Goal: Task Accomplishment & Management: Complete application form

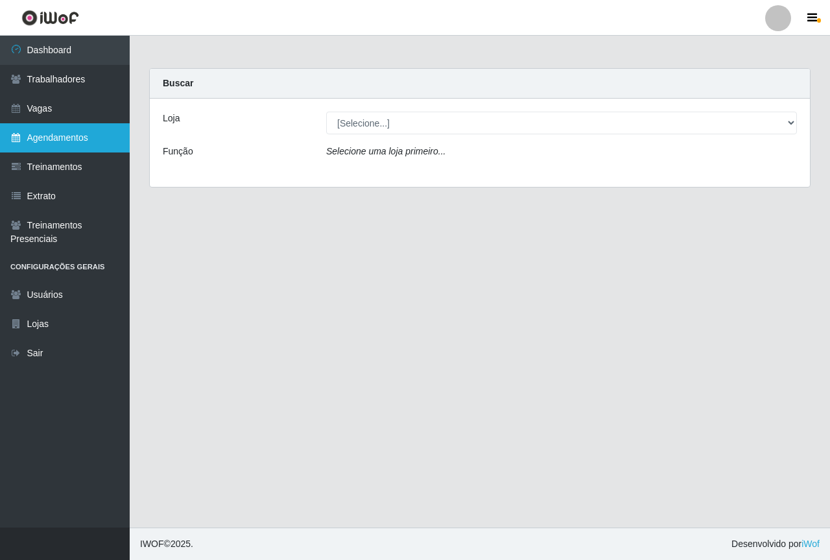
click at [86, 147] on link "Agendamentos" at bounding box center [65, 137] width 130 height 29
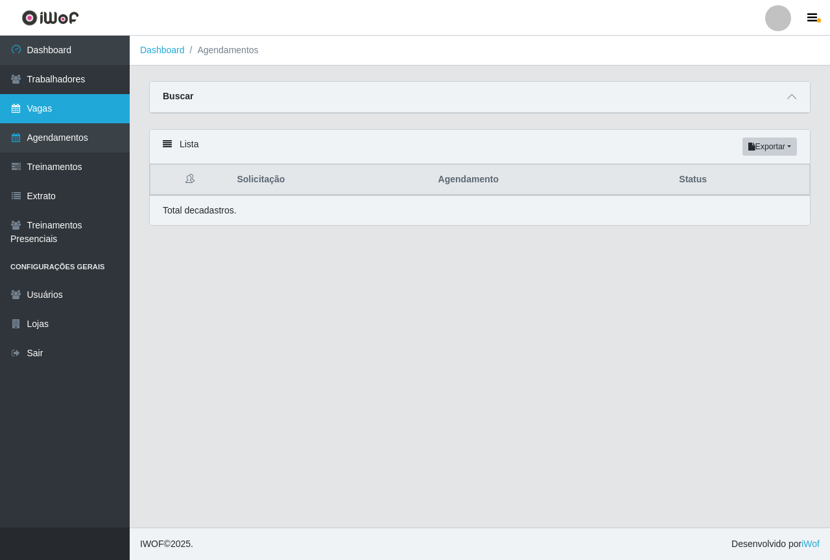
click at [64, 115] on link "Vagas" at bounding box center [65, 108] width 130 height 29
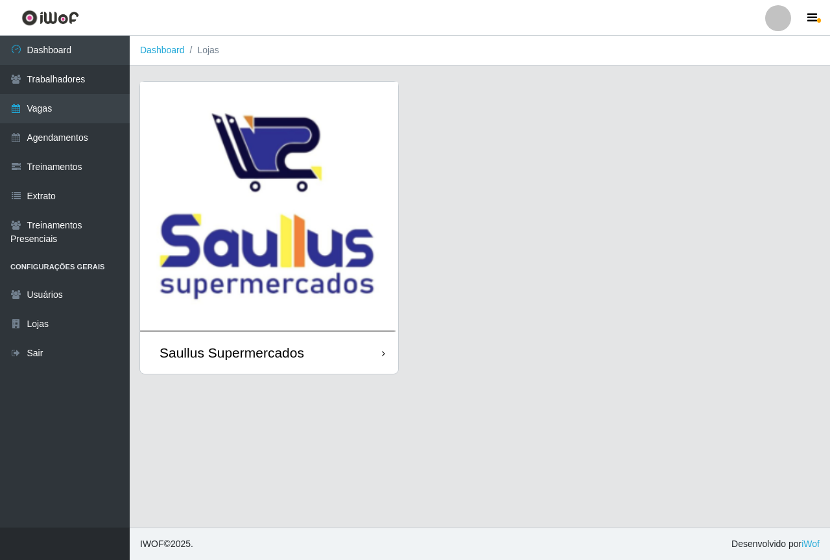
click at [210, 196] on img at bounding box center [269, 207] width 258 height 250
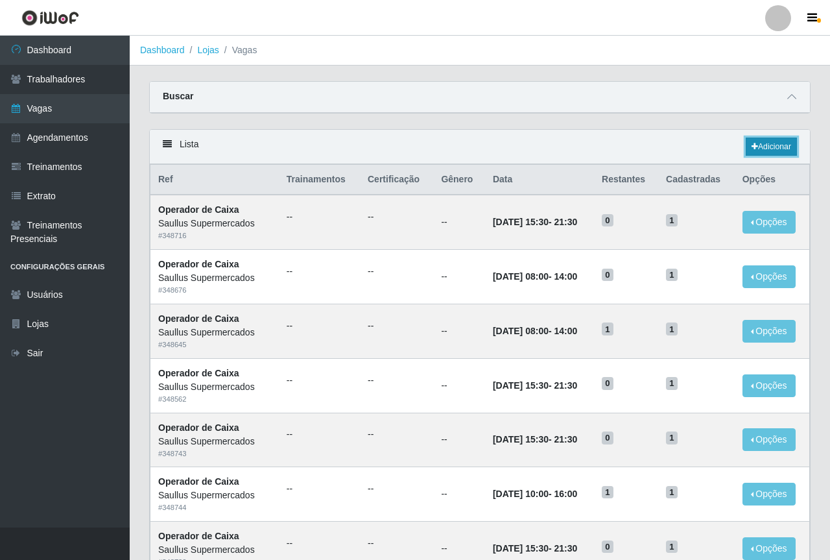
click at [766, 145] on link "Adicionar" at bounding box center [771, 147] width 51 height 18
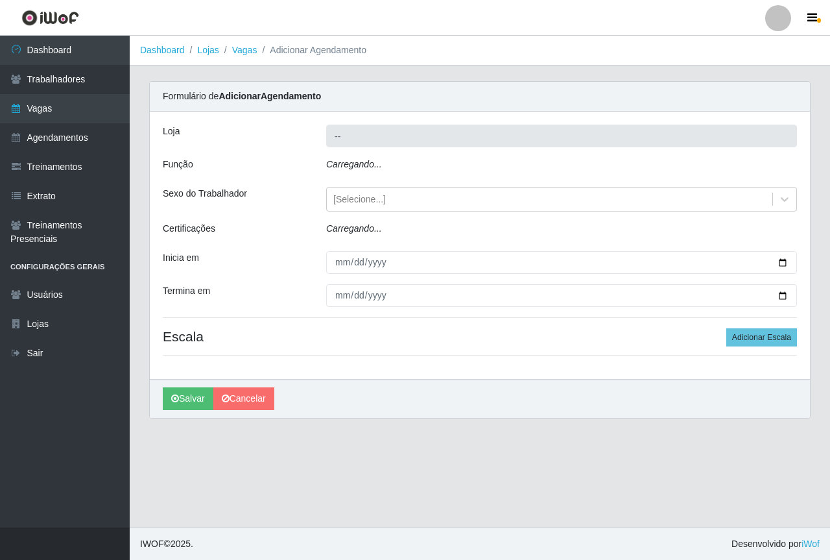
type input "Saullus Supermercados"
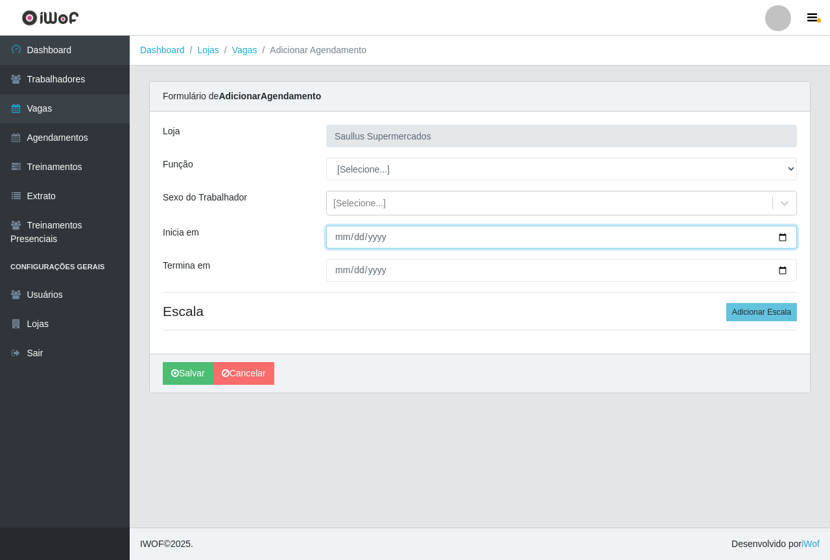
click at [337, 239] on input "Inicia em" at bounding box center [561, 237] width 471 height 23
type input "[DATE]"
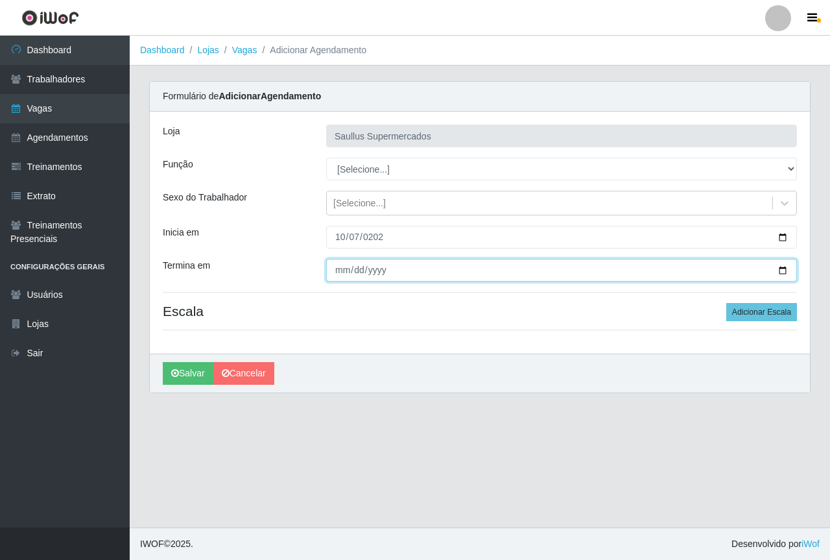
click at [345, 276] on input "Termina em" at bounding box center [561, 270] width 471 height 23
type input "[DATE]"
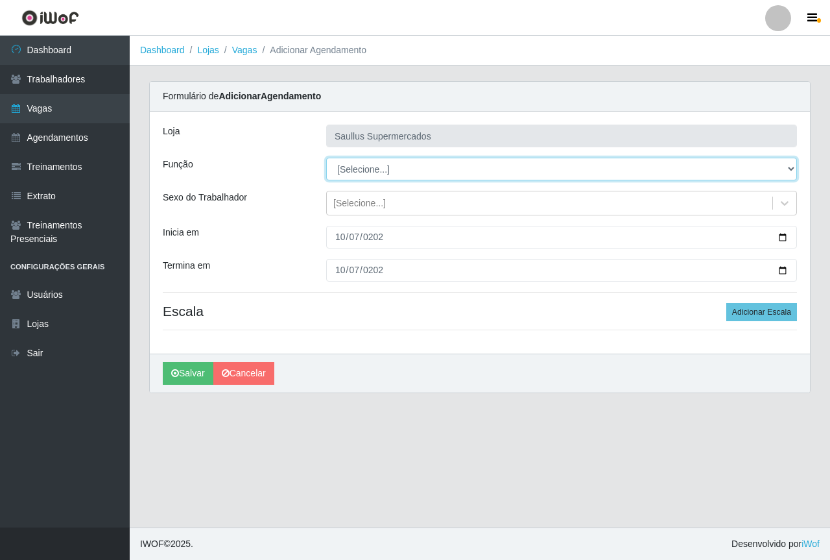
click at [367, 161] on select "[Selecione...] ASG ASG + ASG ++ Balconista de Açougue Balconista de Açougue + B…" at bounding box center [561, 169] width 471 height 23
select select "115"
click at [326, 158] on select "[Selecione...] ASG ASG + ASG ++ Balconista de Açougue Balconista de Açougue + B…" at bounding box center [561, 169] width 471 height 23
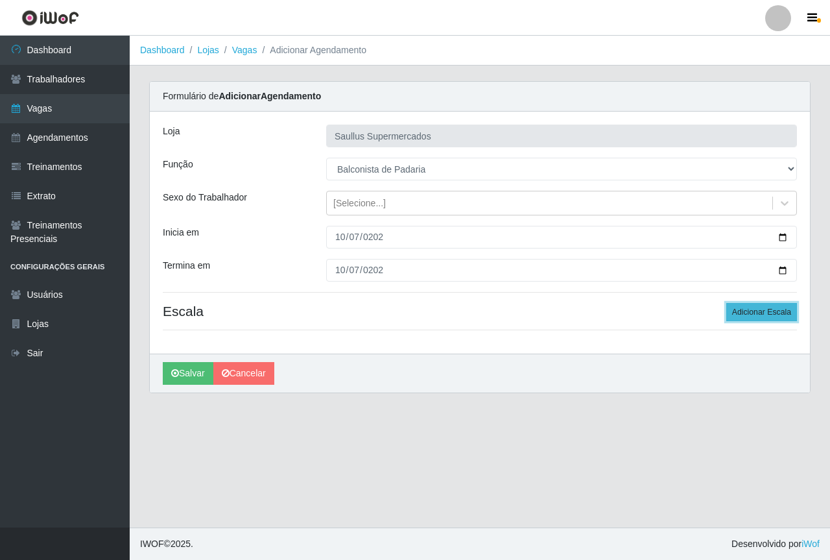
click at [742, 311] on button "Adicionar Escala" at bounding box center [762, 312] width 71 height 18
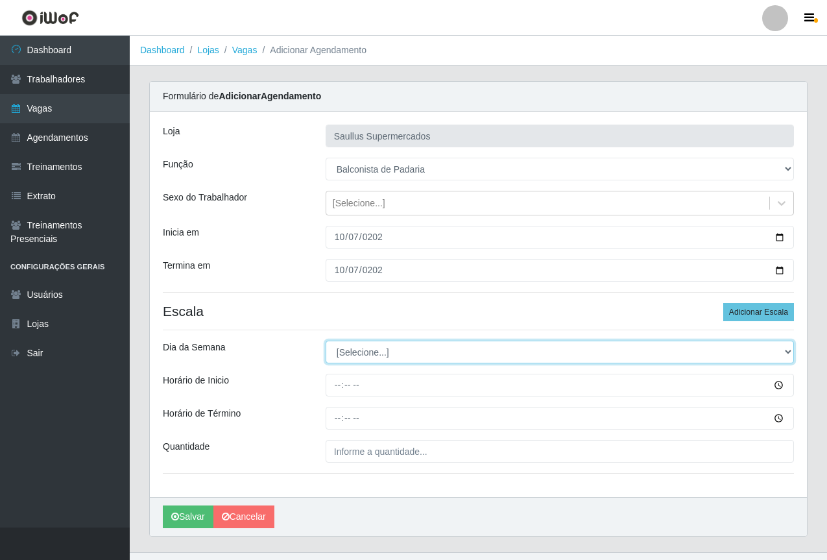
click at [356, 358] on select "[Selecione...] Segunda Terça Quarta Quinta Sexta Sábado Domingo" at bounding box center [560, 352] width 468 height 23
select select "2"
click at [326, 341] on select "[Selecione...] Segunda Terça Quarta Quinta Sexta Sábado Domingo" at bounding box center [560, 352] width 468 height 23
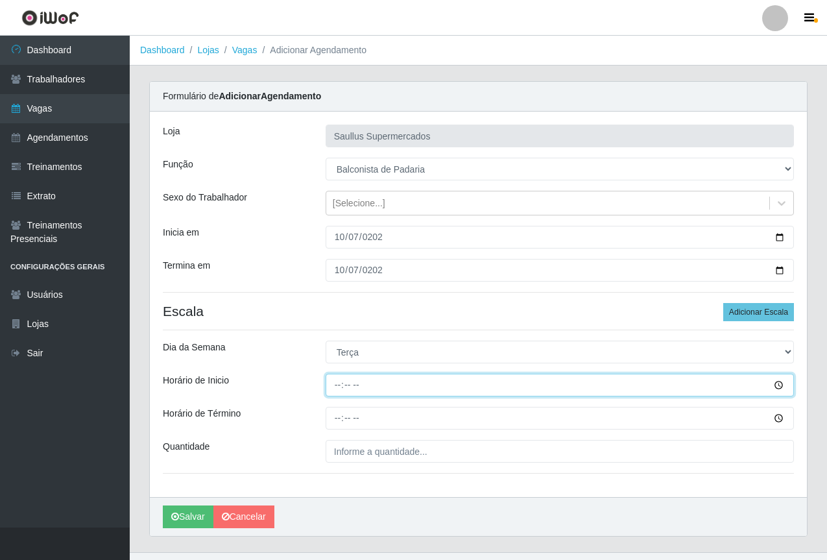
click at [331, 383] on input "Horário de Inicio" at bounding box center [560, 385] width 468 height 23
type input "07:30"
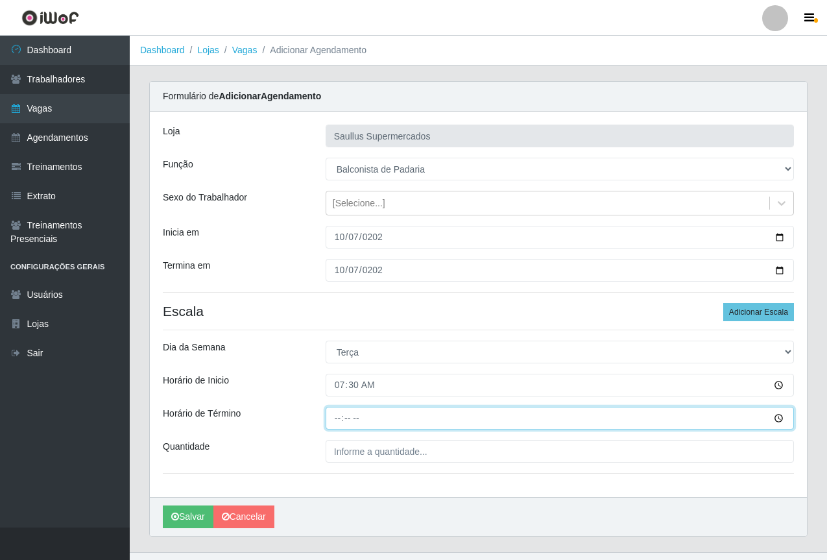
click at [337, 417] on input "Horário de Término" at bounding box center [560, 418] width 468 height 23
type input "13:30"
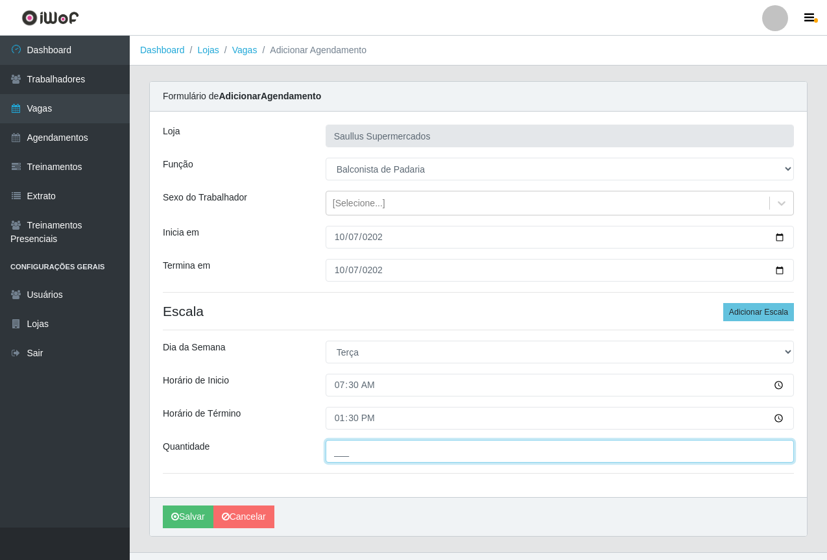
click at [365, 460] on input "___" at bounding box center [560, 451] width 468 height 23
type input "1__"
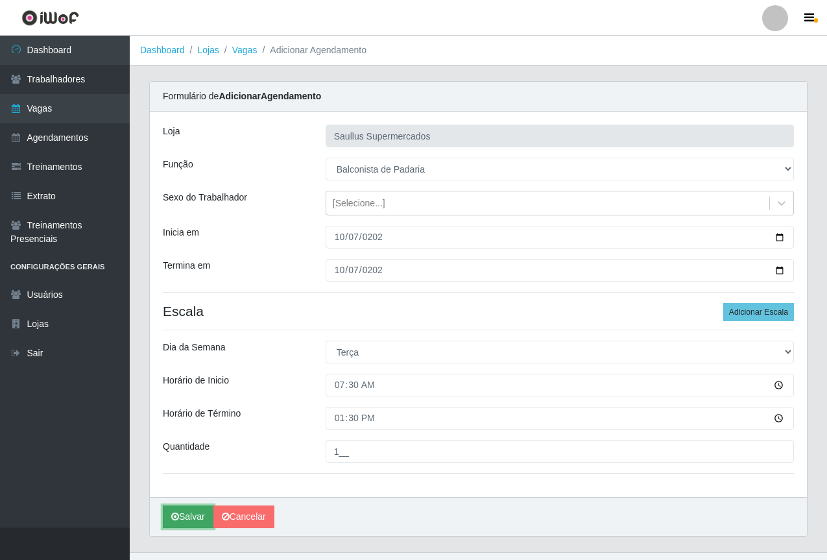
click at [191, 514] on button "Salvar" at bounding box center [188, 516] width 51 height 23
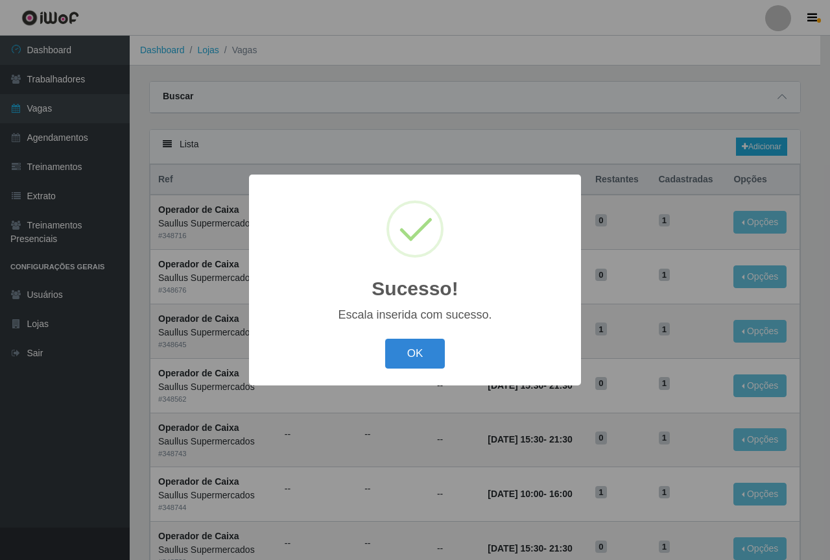
drag, startPoint x: 396, startPoint y: 356, endPoint x: 421, endPoint y: 342, distance: 28.2
click at [397, 355] on button "OK" at bounding box center [415, 354] width 60 height 30
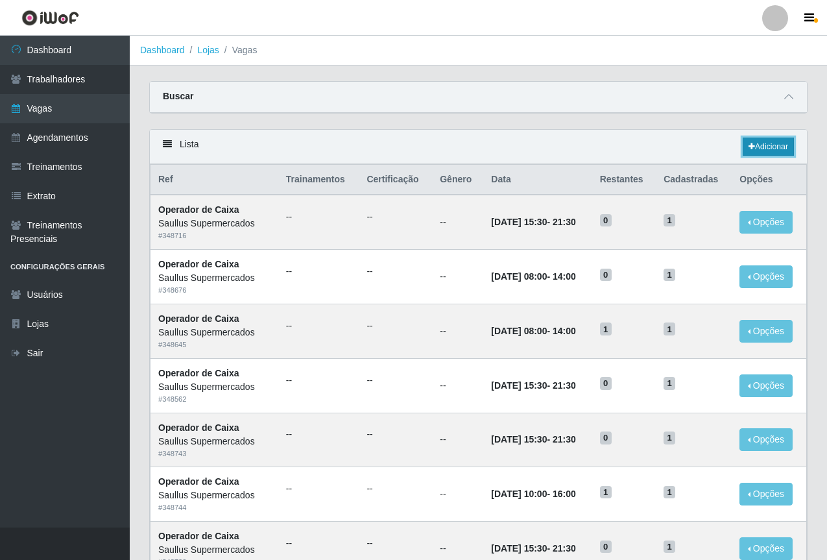
click at [765, 151] on link "Adicionar" at bounding box center [768, 147] width 51 height 18
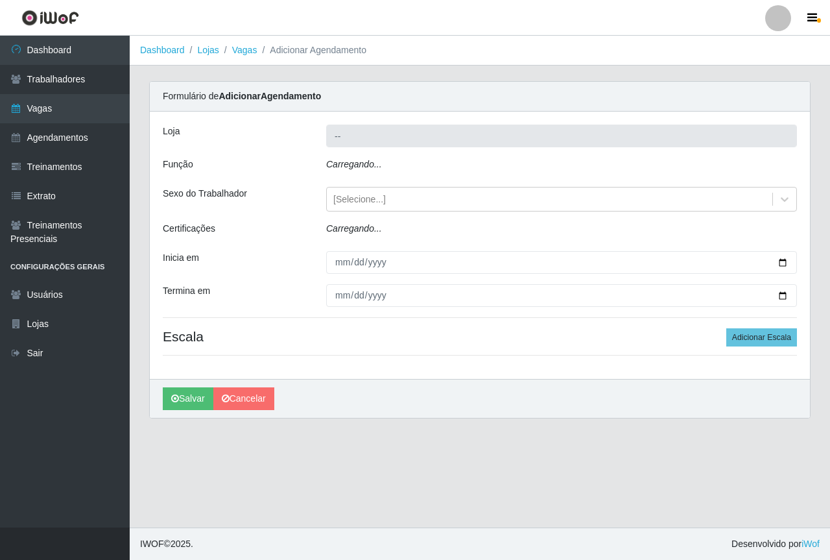
type input "Saullus Supermercados"
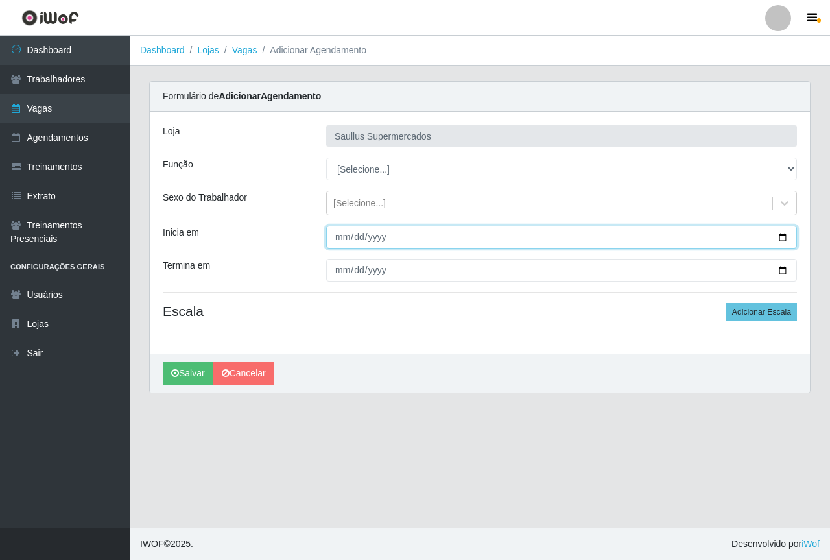
click at [339, 239] on input "Inicia em" at bounding box center [561, 237] width 471 height 23
type input "[DATE]"
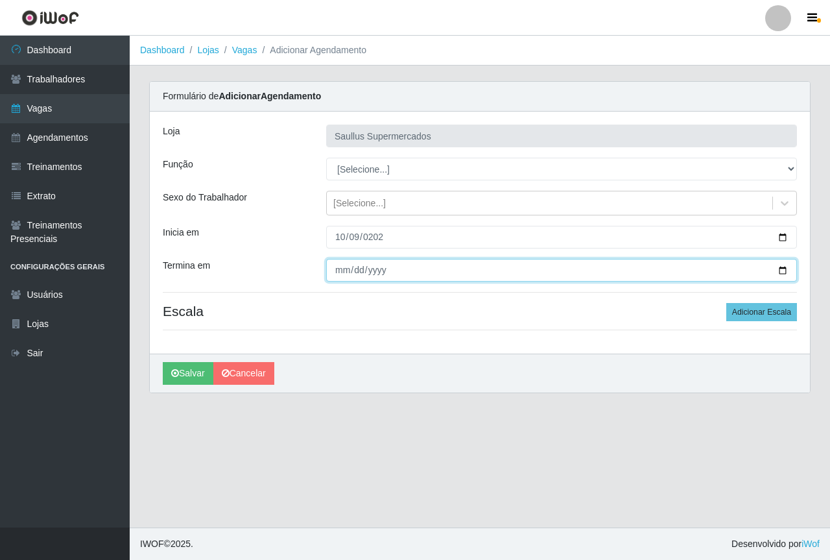
click at [343, 269] on input "Termina em" at bounding box center [561, 270] width 471 height 23
type input "[DATE]"
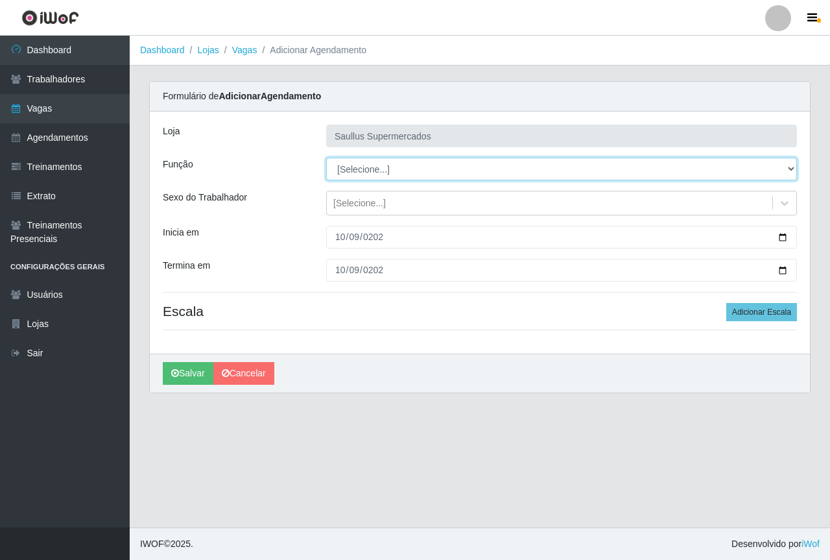
click at [341, 166] on select "[Selecione...] ASG ASG + ASG ++ Balconista de Açougue Balconista de Açougue + B…" at bounding box center [561, 169] width 471 height 23
click at [326, 158] on select "[Selecione...] ASG ASG + ASG ++ Balconista de Açougue Balconista de Açougue + B…" at bounding box center [561, 169] width 471 height 23
drag, startPoint x: 426, startPoint y: 171, endPoint x: 425, endPoint y: 178, distance: 7.9
click at [426, 171] on select "[Selecione...] ASG ASG + ASG ++ Balconista de Açougue Balconista de Açougue + B…" at bounding box center [561, 169] width 471 height 23
select select "115"
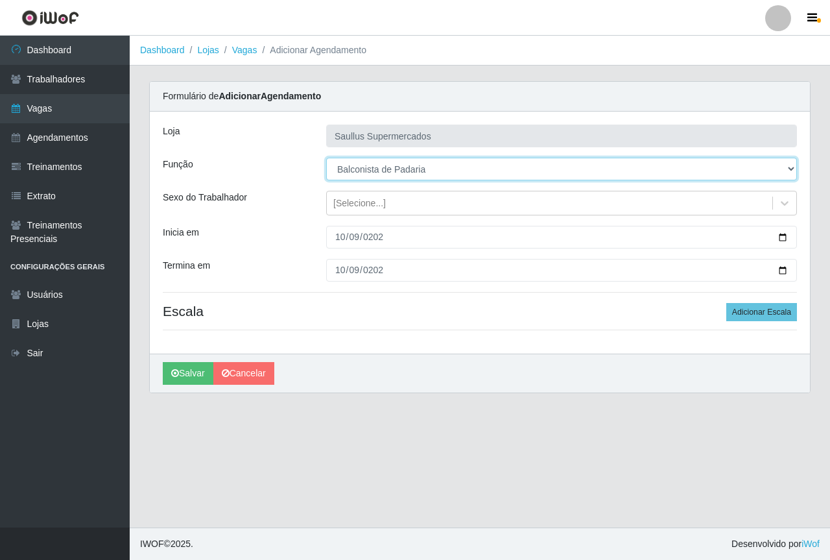
click at [326, 158] on select "[Selecione...] ASG ASG + ASG ++ Balconista de Açougue Balconista de Açougue + B…" at bounding box center [561, 169] width 471 height 23
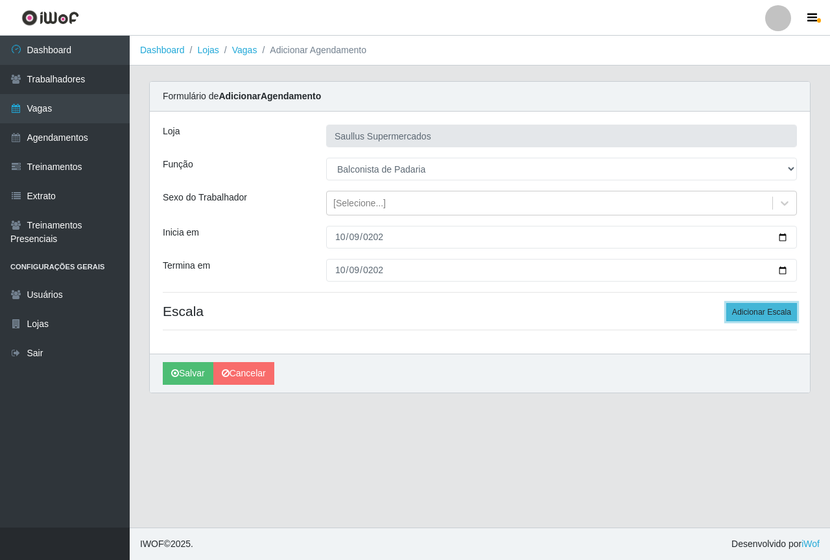
click at [762, 308] on button "Adicionar Escala" at bounding box center [762, 312] width 71 height 18
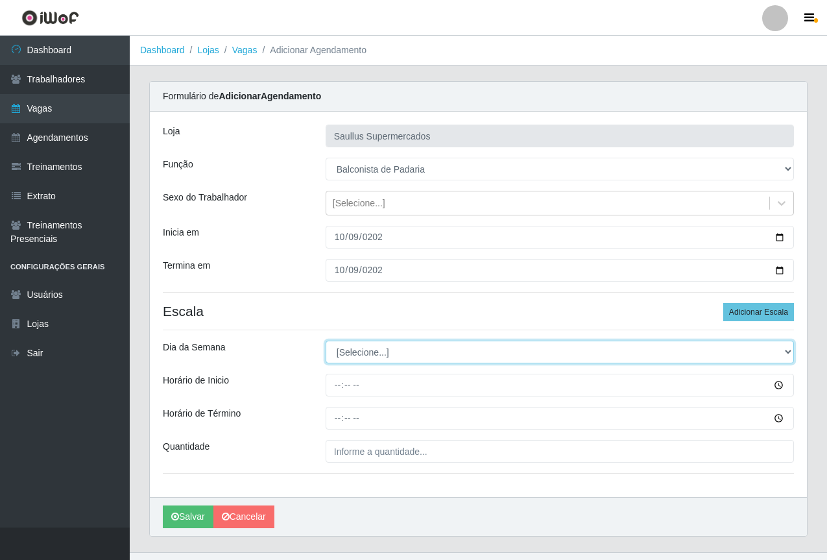
click at [366, 352] on select "[Selecione...] Segunda Terça Quarta Quinta Sexta Sábado Domingo" at bounding box center [560, 352] width 468 height 23
select select "4"
click at [326, 341] on select "[Selecione...] Segunda Terça Quarta Quinta Sexta Sábado Domingo" at bounding box center [560, 352] width 468 height 23
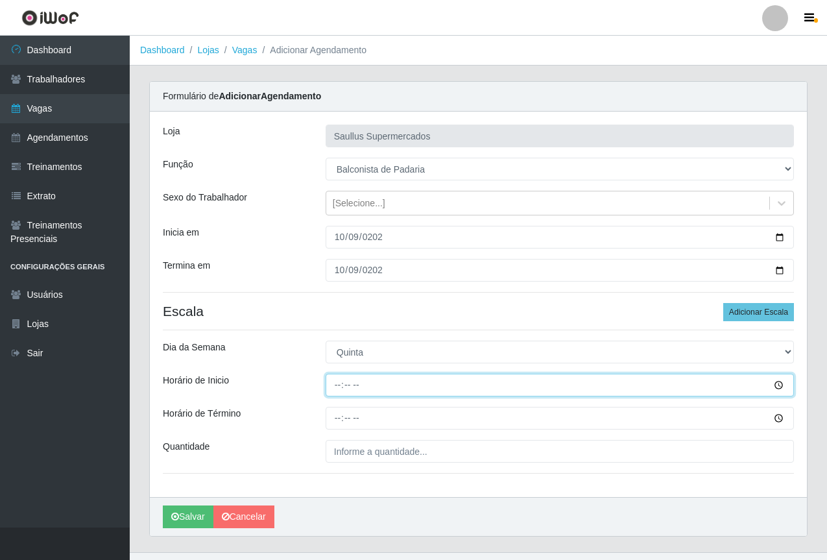
click at [333, 394] on input "Horário de Inicio" at bounding box center [560, 385] width 468 height 23
type input "07:30"
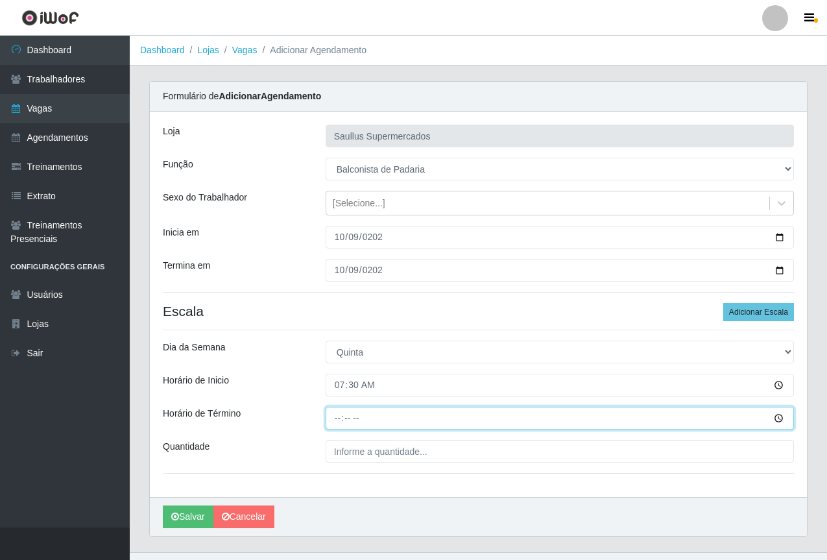
click at [339, 422] on input "Horário de Término" at bounding box center [560, 418] width 468 height 23
type input "13:30"
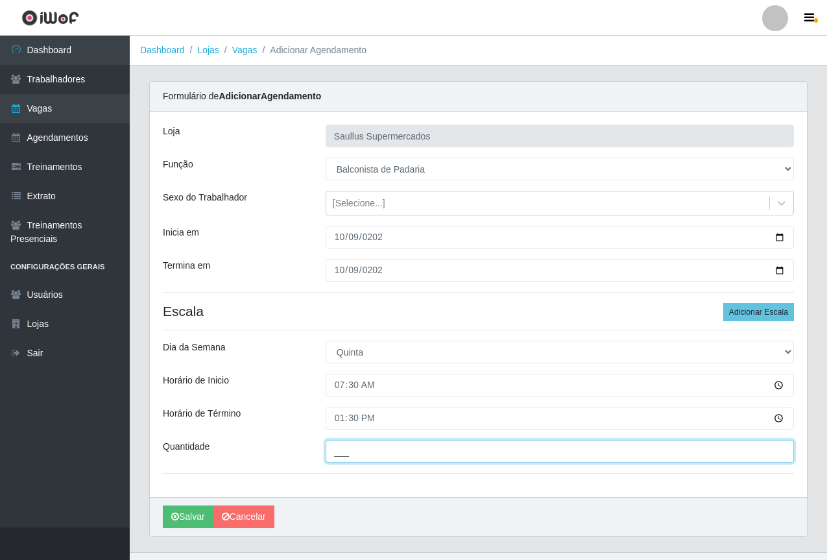
drag, startPoint x: 351, startPoint y: 446, endPoint x: 384, endPoint y: 466, distance: 39.1
click at [351, 446] on input "___" at bounding box center [560, 451] width 468 height 23
type input "1__"
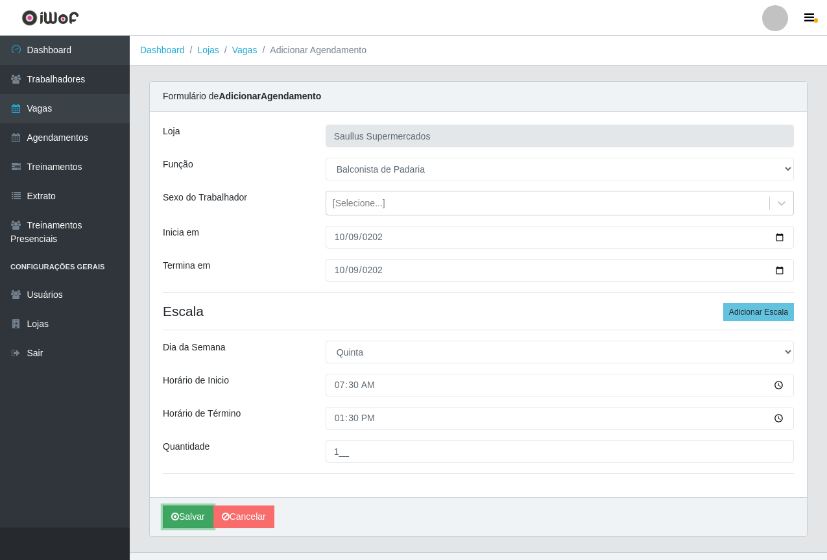
click at [176, 517] on icon "submit" at bounding box center [175, 516] width 8 height 9
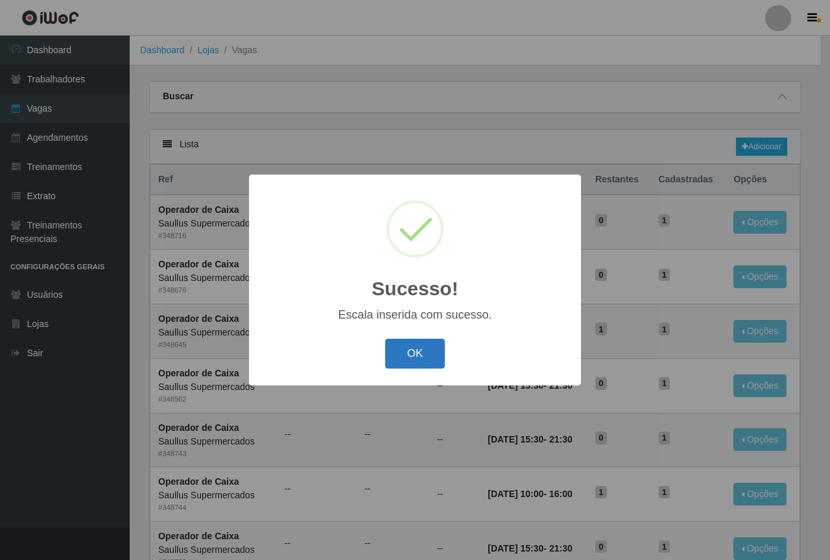
click at [409, 361] on button "OK" at bounding box center [415, 354] width 60 height 30
